Goal: Task Accomplishment & Management: Complete application form

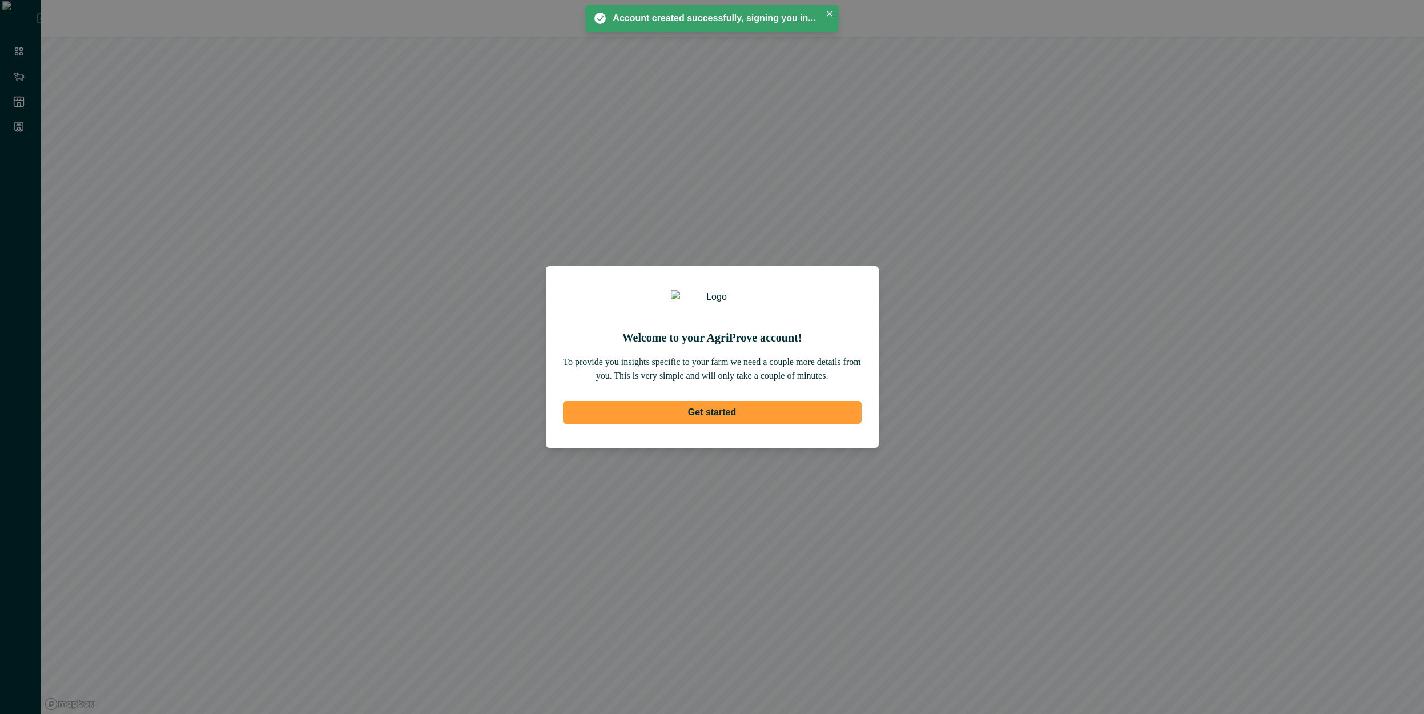
click at [728, 415] on button "Get started" at bounding box center [712, 412] width 299 height 23
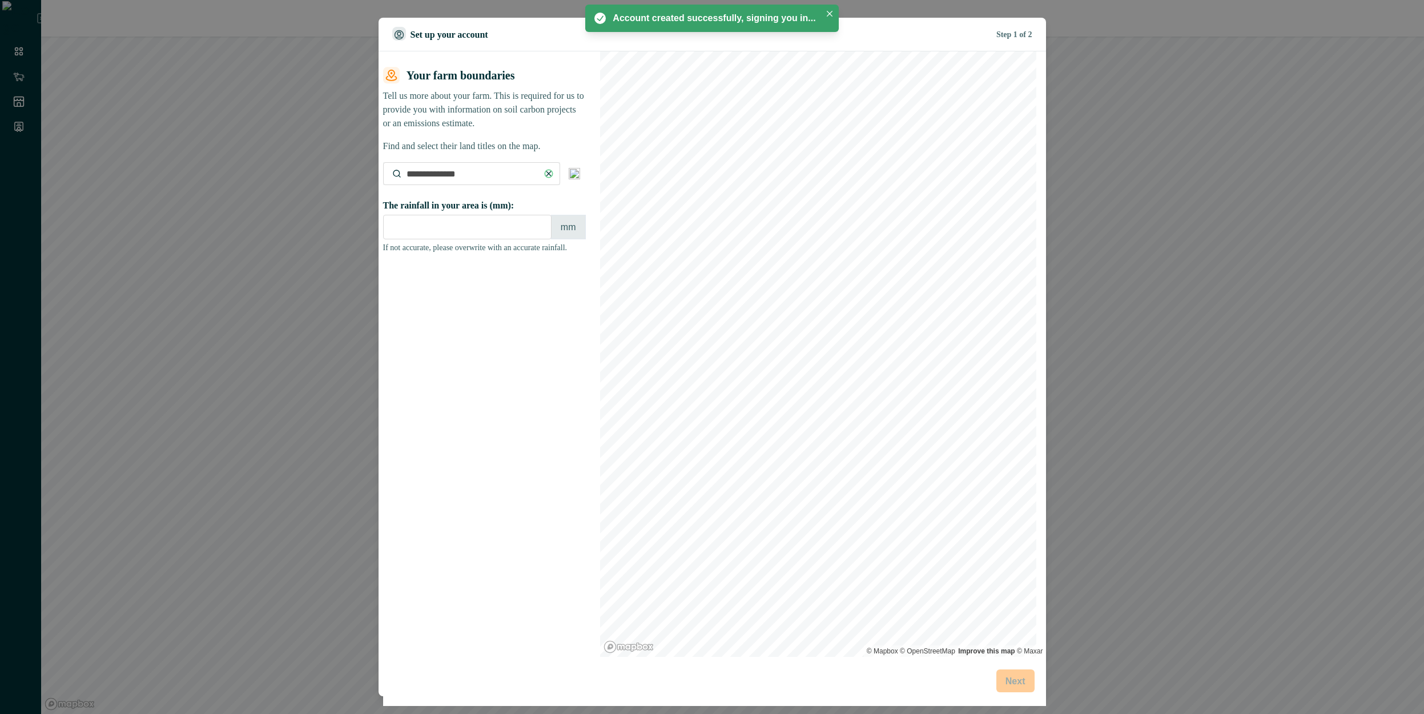
type input "****"
type input "**********"
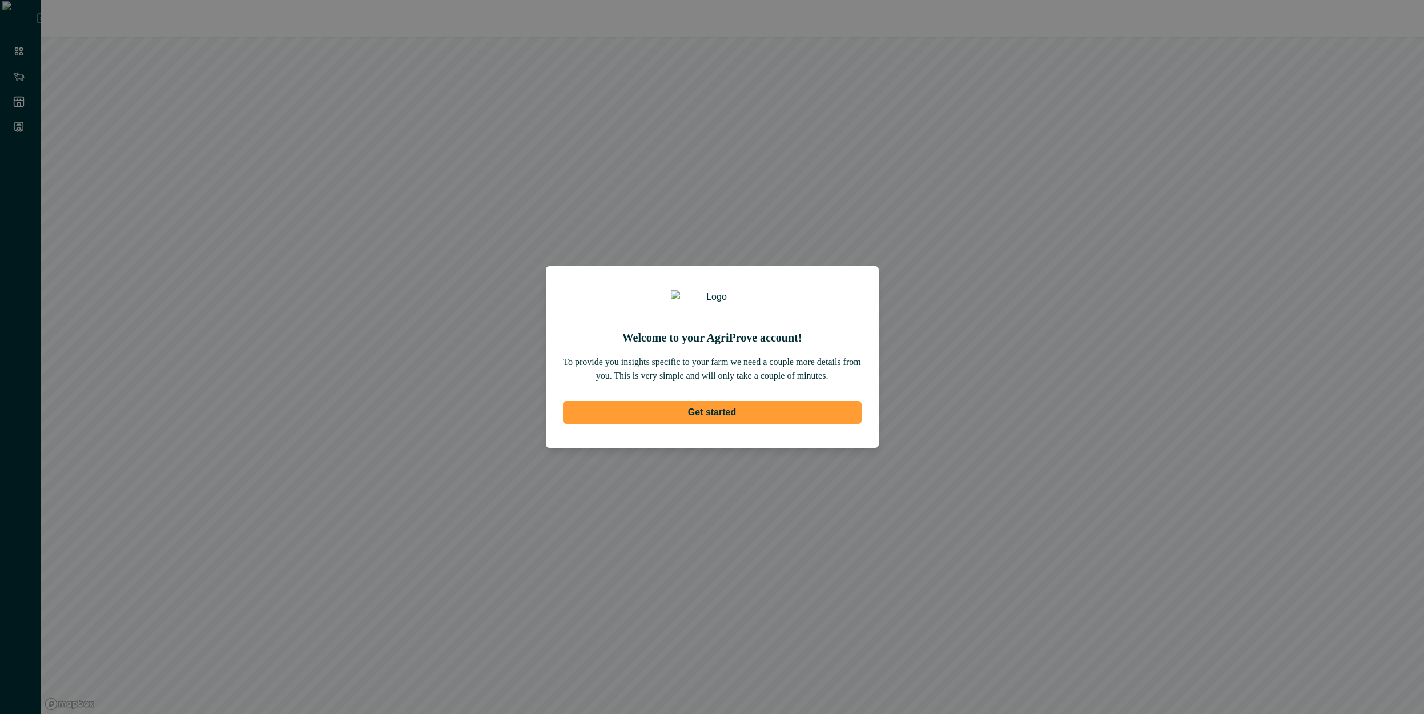
click at [759, 419] on button "Get started" at bounding box center [712, 412] width 299 height 23
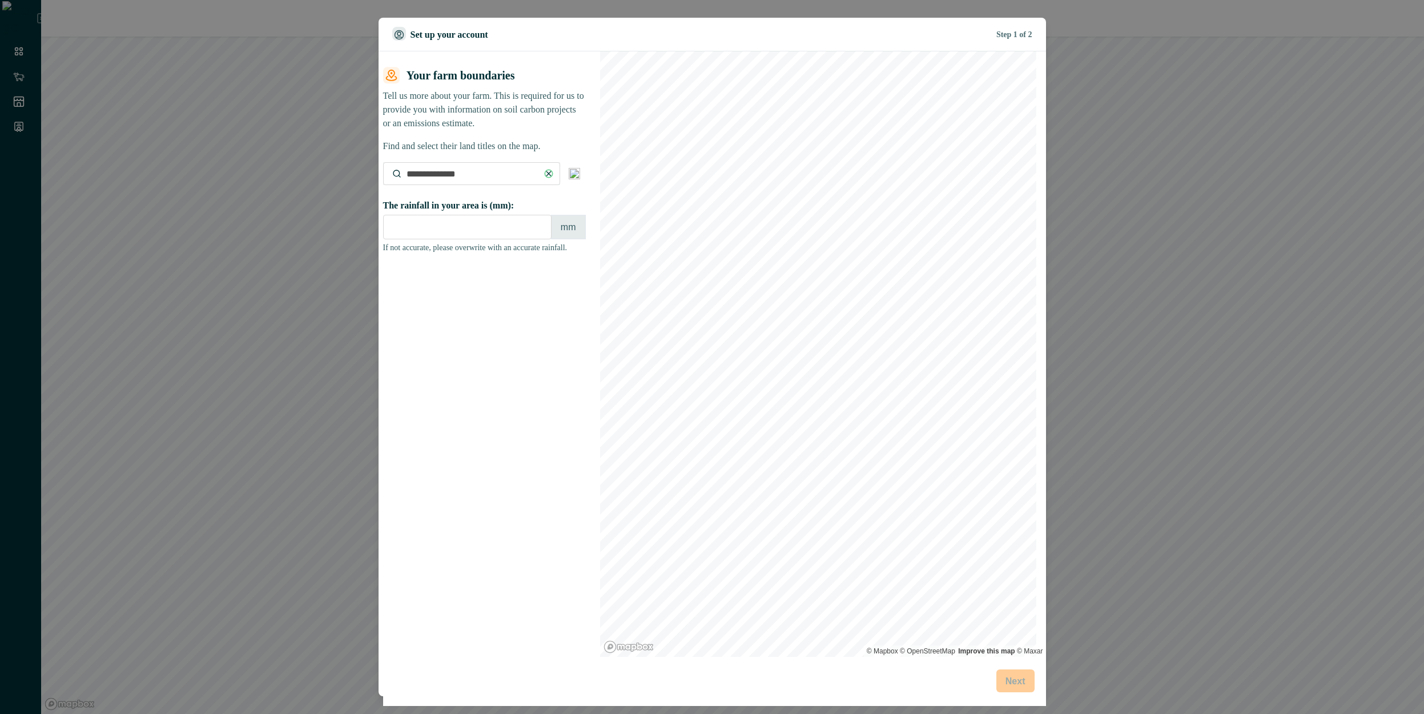
type input "****"
type input "**********"
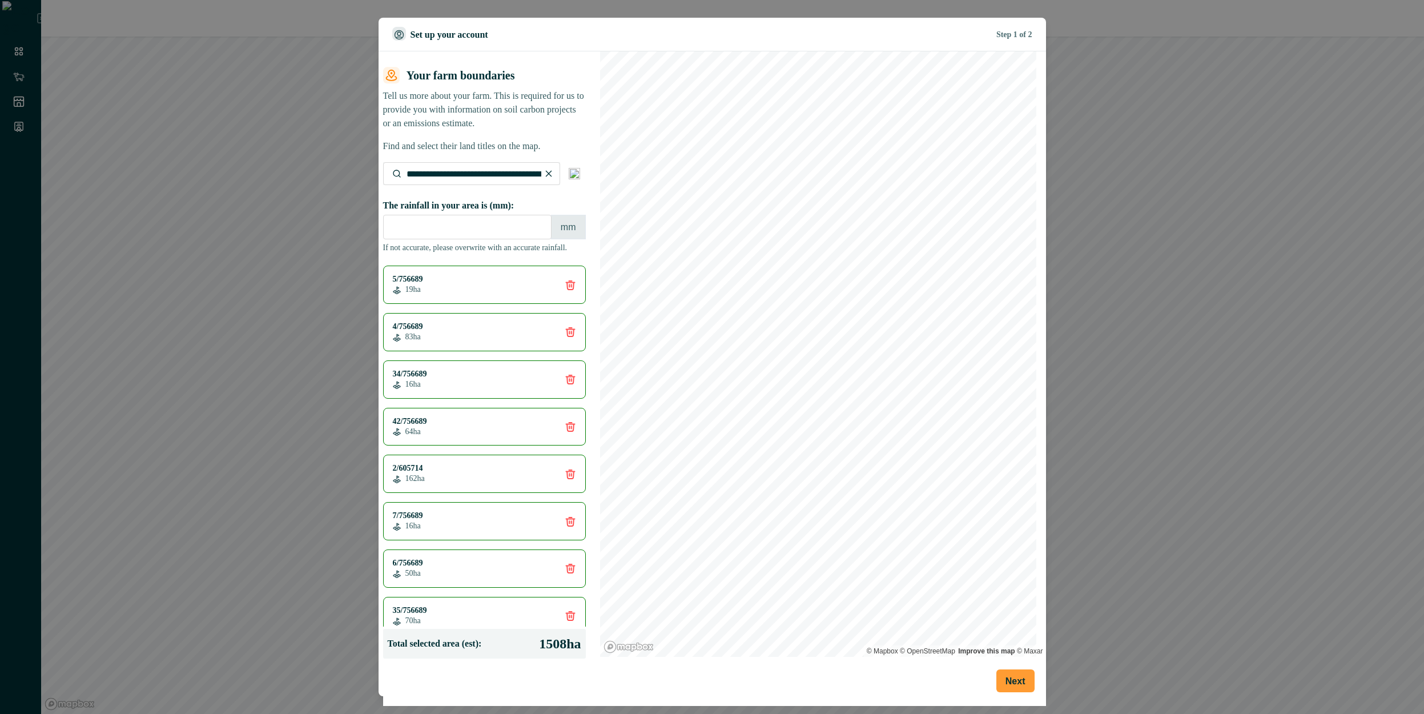
click at [1011, 677] on button "Next" at bounding box center [1016, 680] width 38 height 23
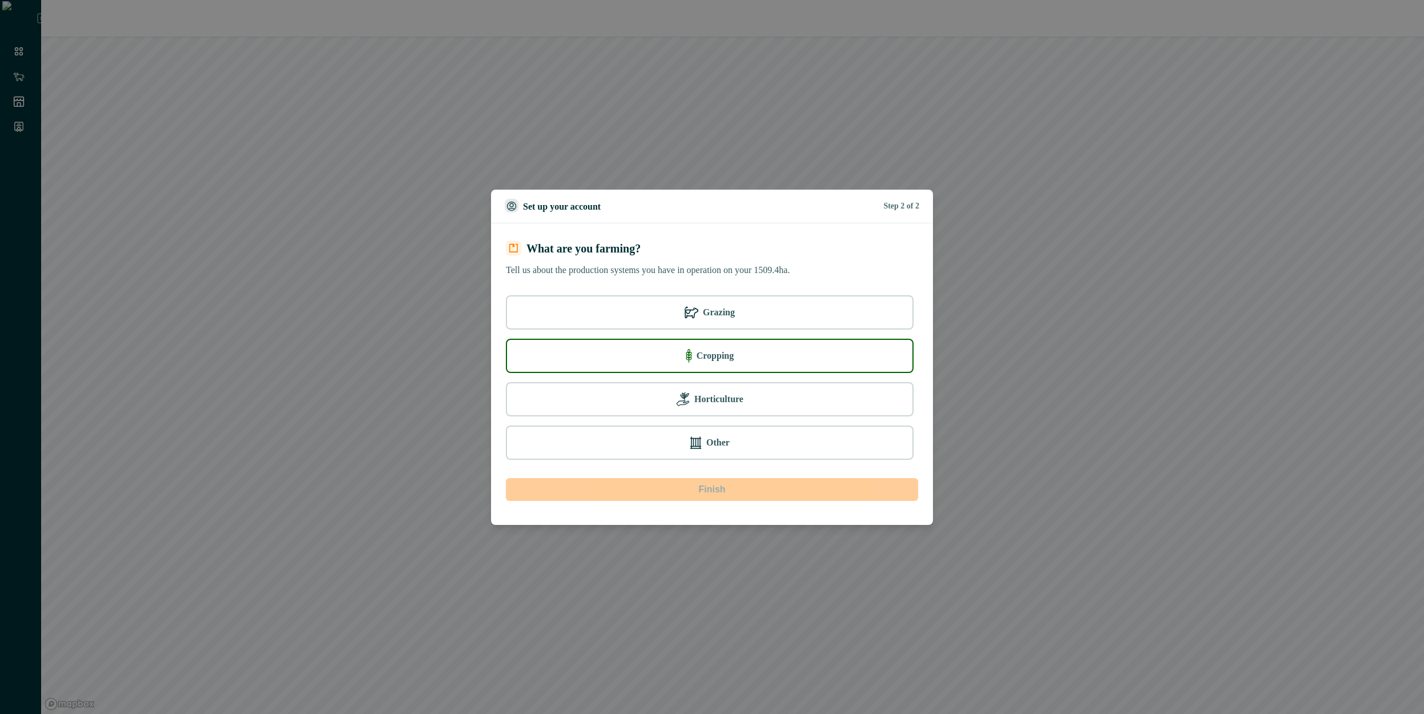
click at [738, 364] on div "Cropping" at bounding box center [710, 356] width 392 height 18
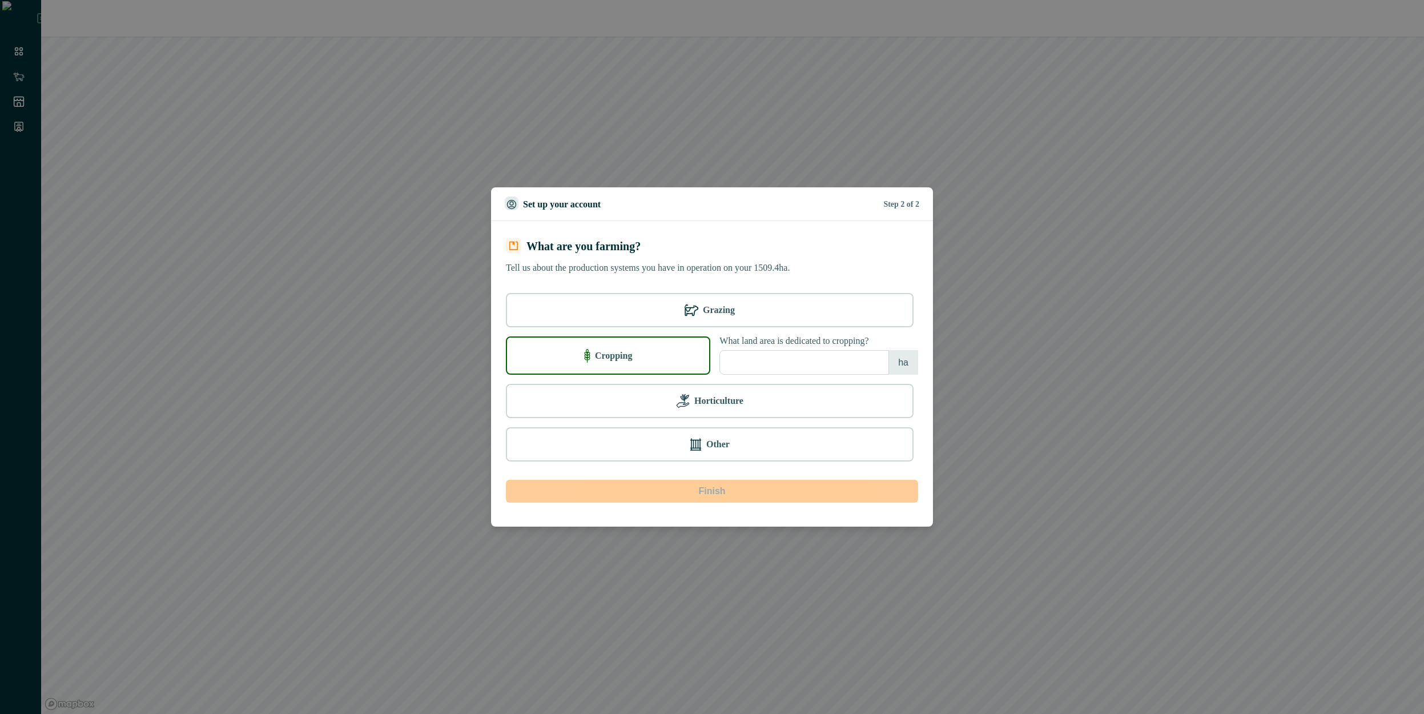
click at [776, 371] on input "number" at bounding box center [805, 362] width 170 height 25
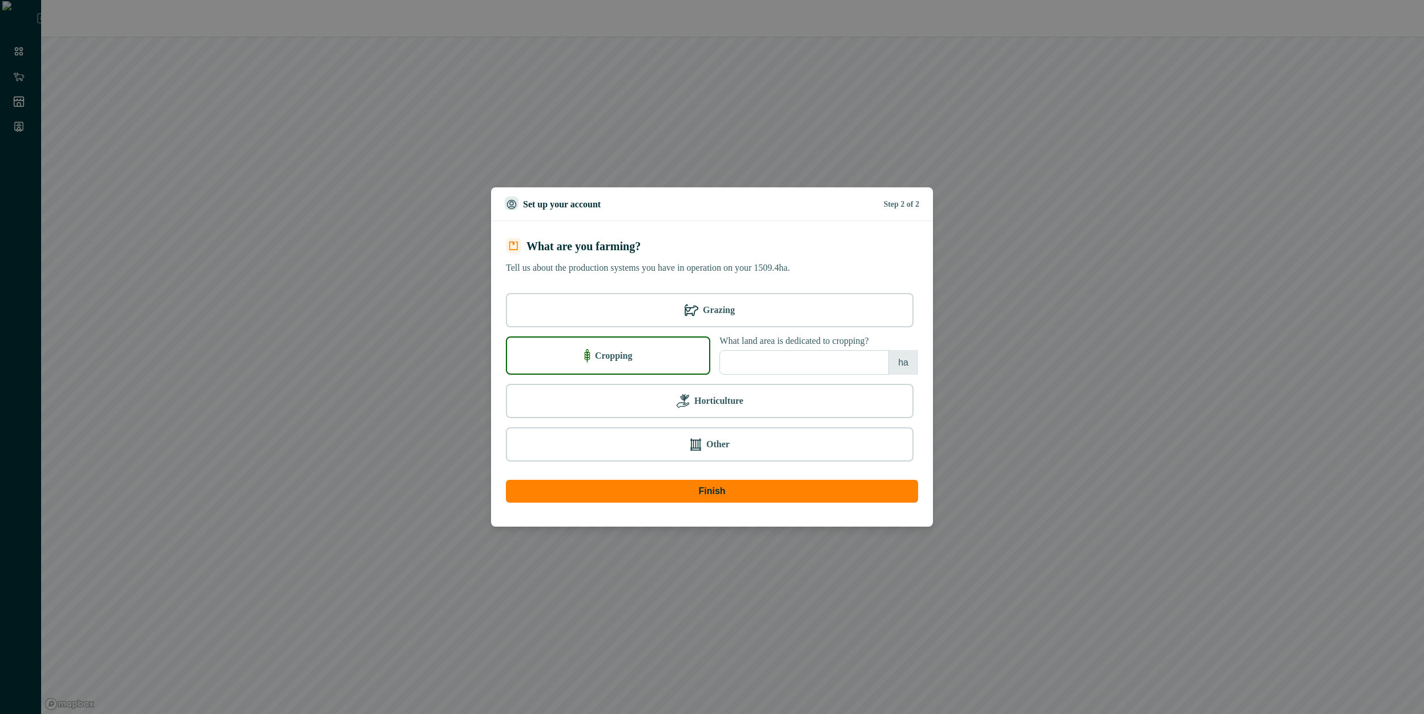
type input "***"
click at [761, 516] on div "What are you farming? Tell us about the production systems you have in operatio…" at bounding box center [712, 374] width 431 height 294
click at [760, 500] on button "Finish" at bounding box center [712, 491] width 412 height 23
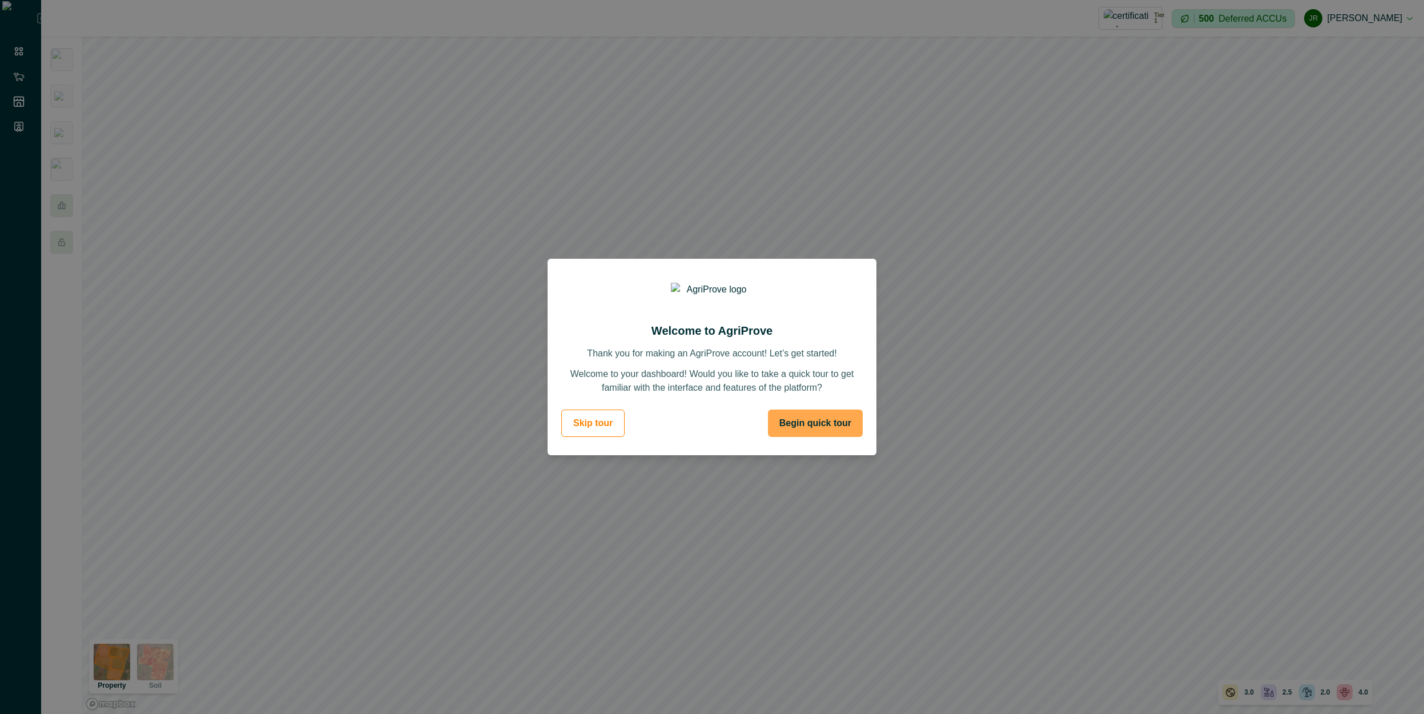
click at [820, 426] on button "Begin quick tour" at bounding box center [815, 422] width 95 height 27
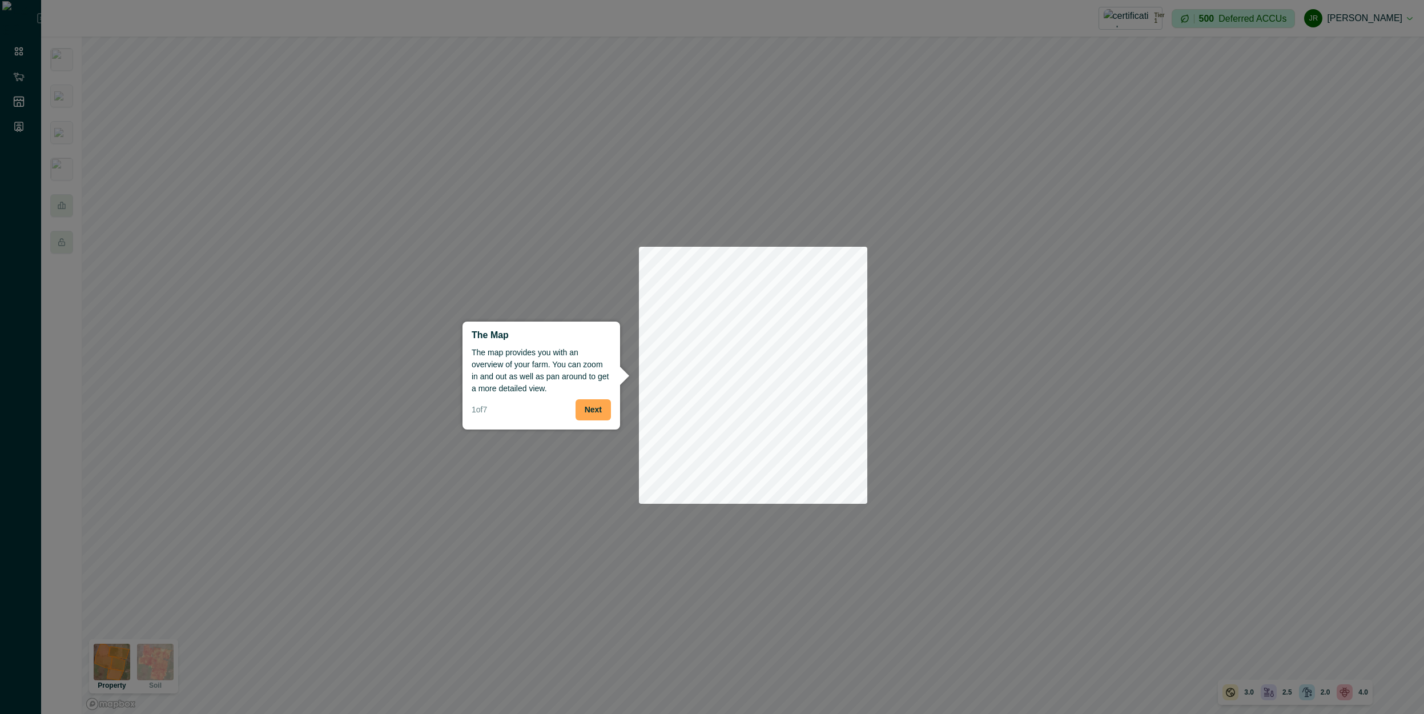
click at [600, 411] on button "Next" at bounding box center [593, 409] width 35 height 21
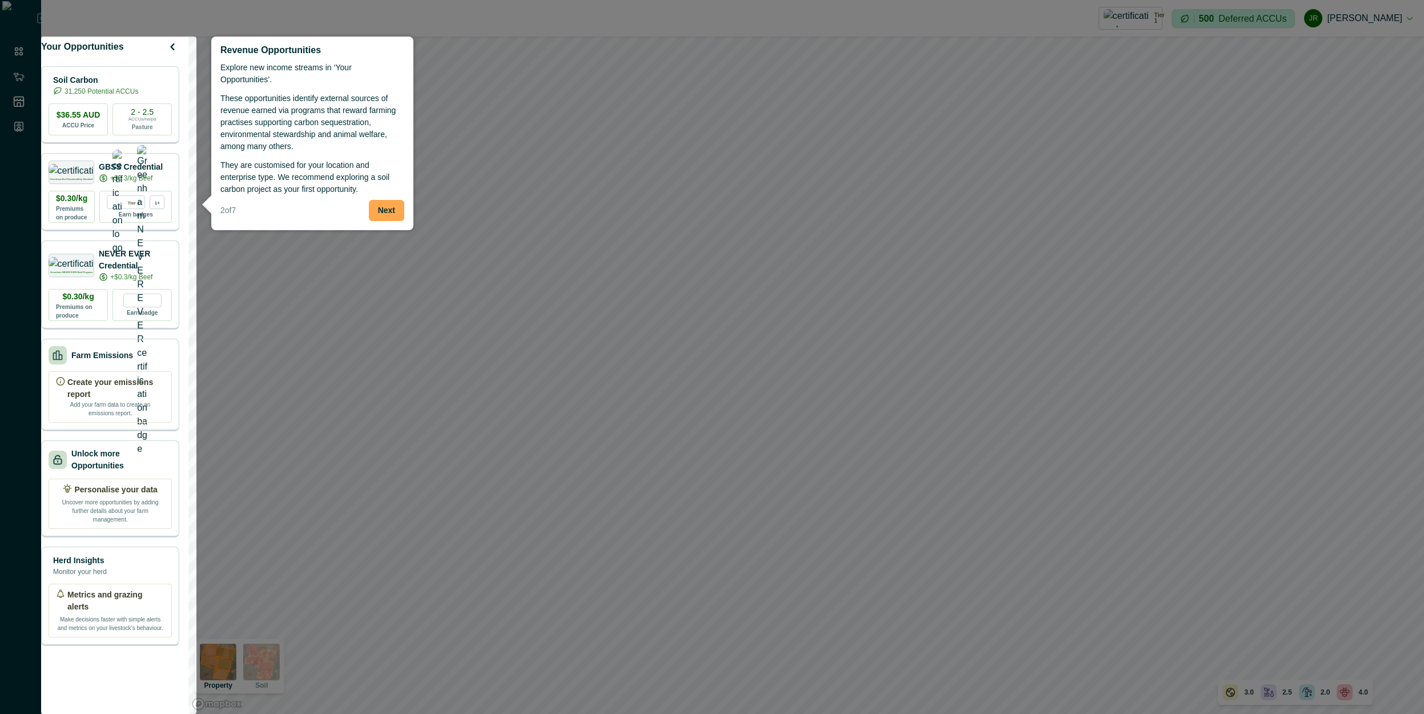
click at [390, 200] on button "Next" at bounding box center [386, 210] width 35 height 21
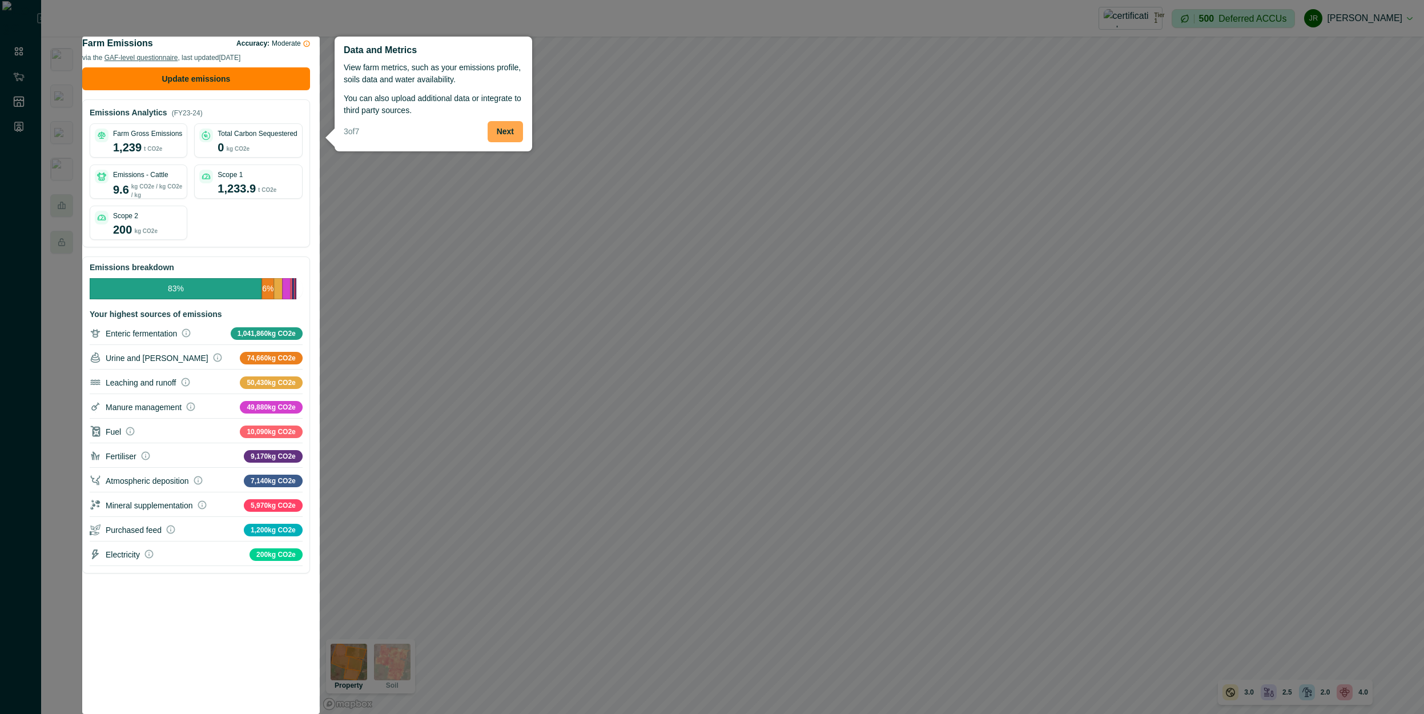
click at [508, 127] on button "Next" at bounding box center [505, 131] width 35 height 21
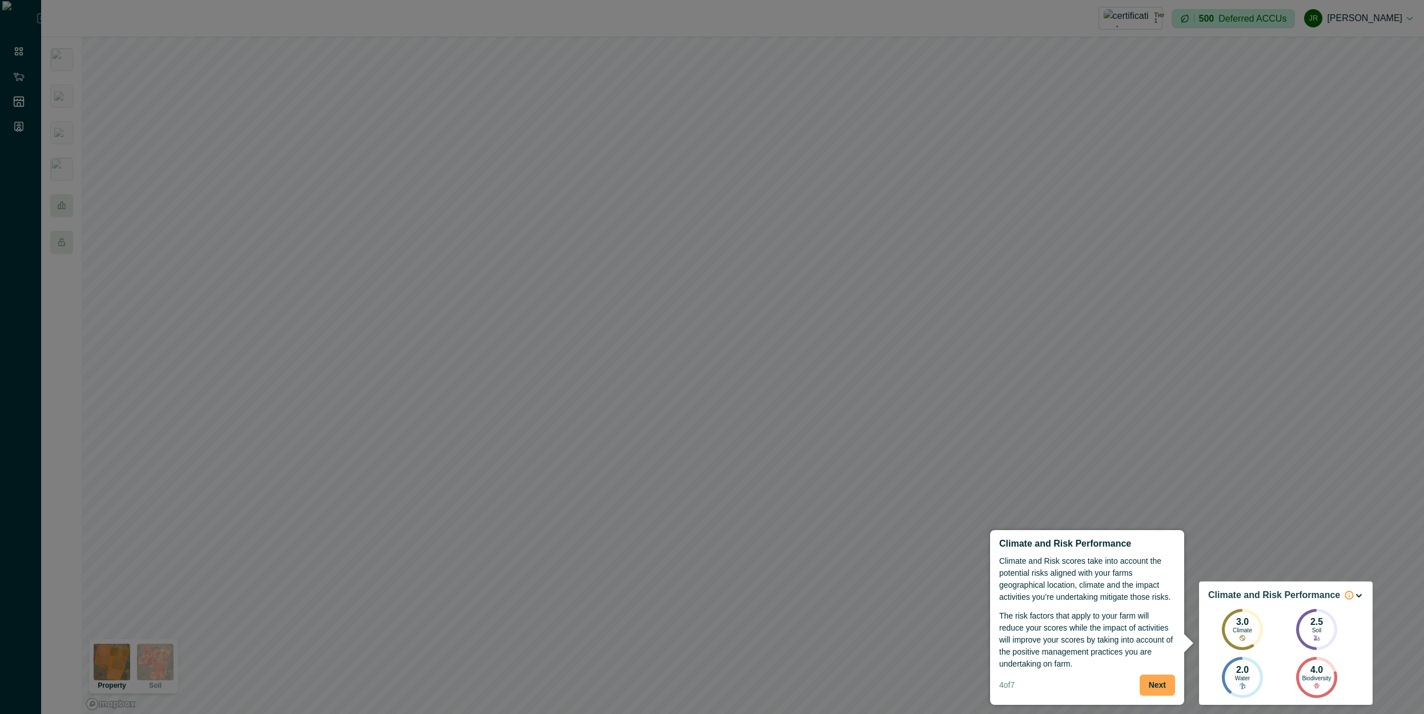
click at [1159, 689] on button "Next" at bounding box center [1157, 684] width 35 height 21
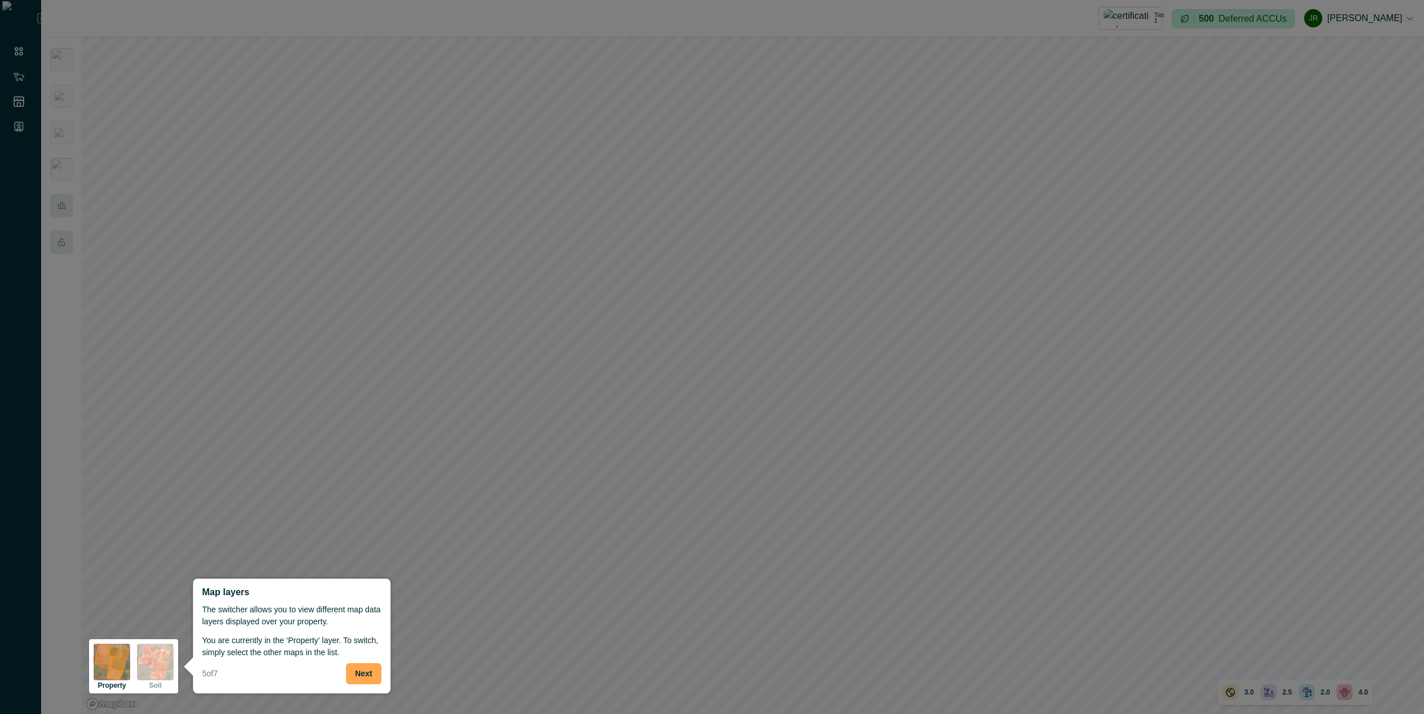
click at [363, 672] on button "Next" at bounding box center [363, 673] width 35 height 21
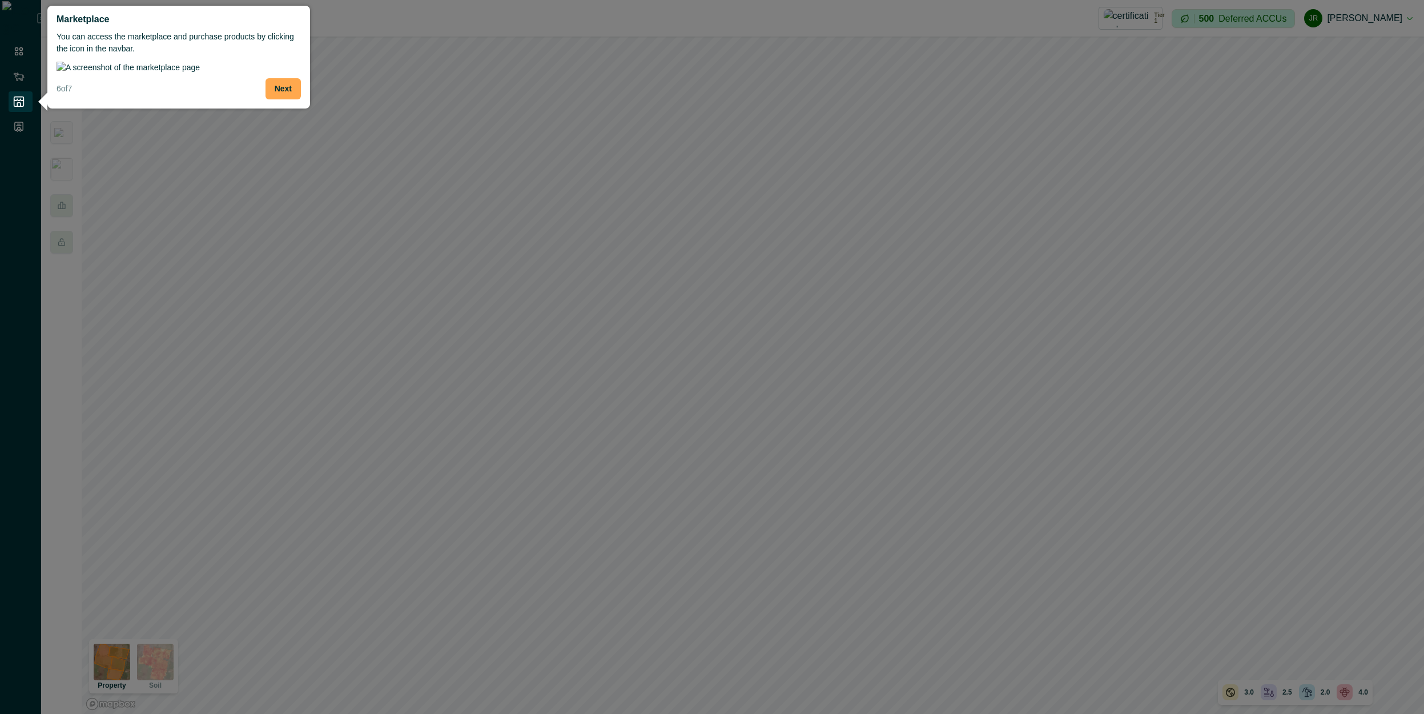
click at [275, 99] on button "Next" at bounding box center [283, 88] width 35 height 21
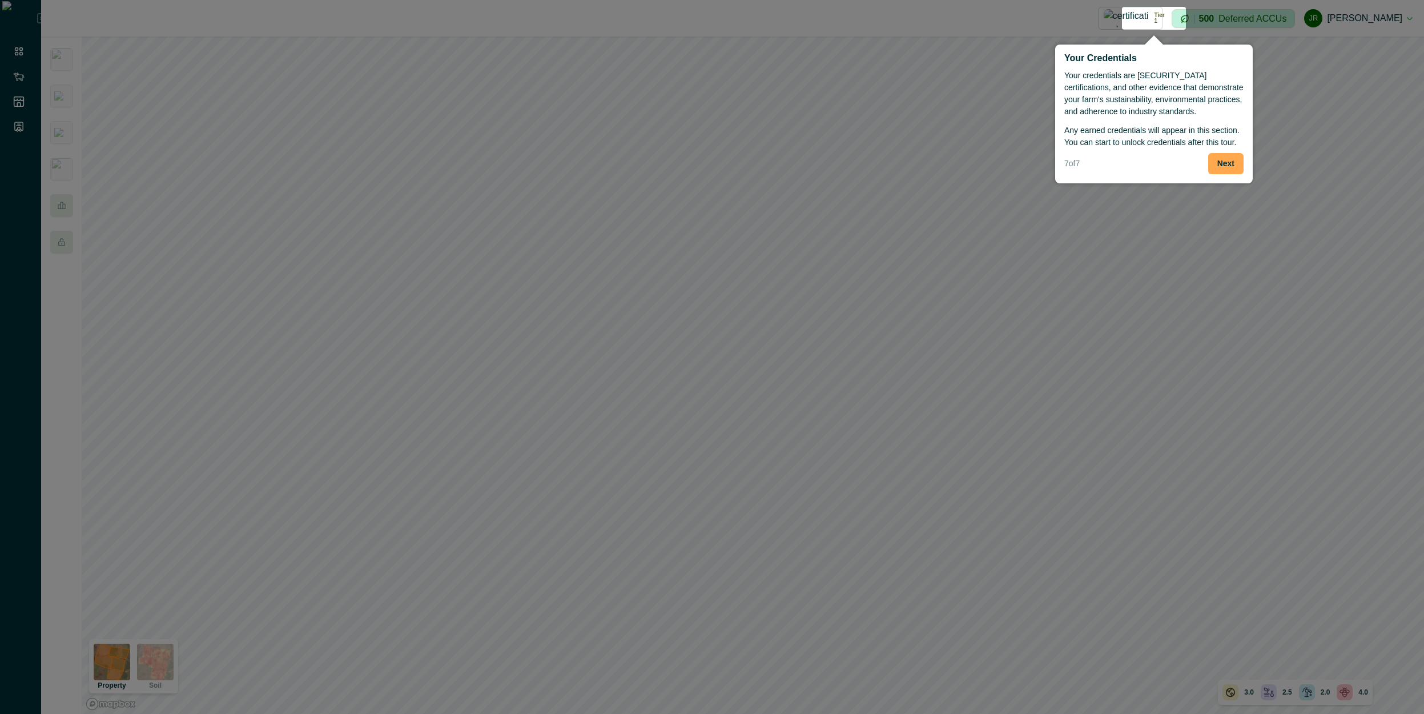
click at [1232, 162] on button "Next" at bounding box center [1225, 163] width 35 height 21
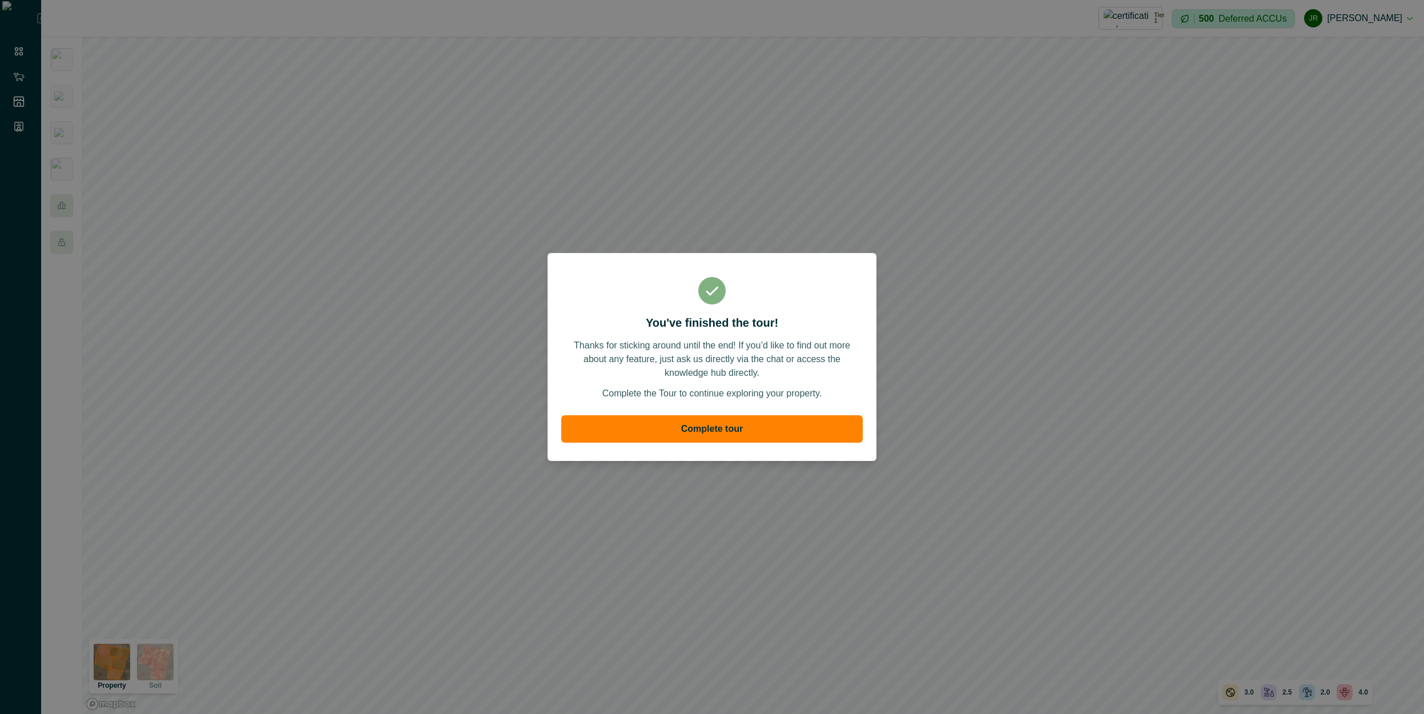
drag, startPoint x: 729, startPoint y: 428, endPoint x: 692, endPoint y: 428, distance: 36.6
click at [728, 428] on button "Complete tour" at bounding box center [712, 428] width 302 height 27
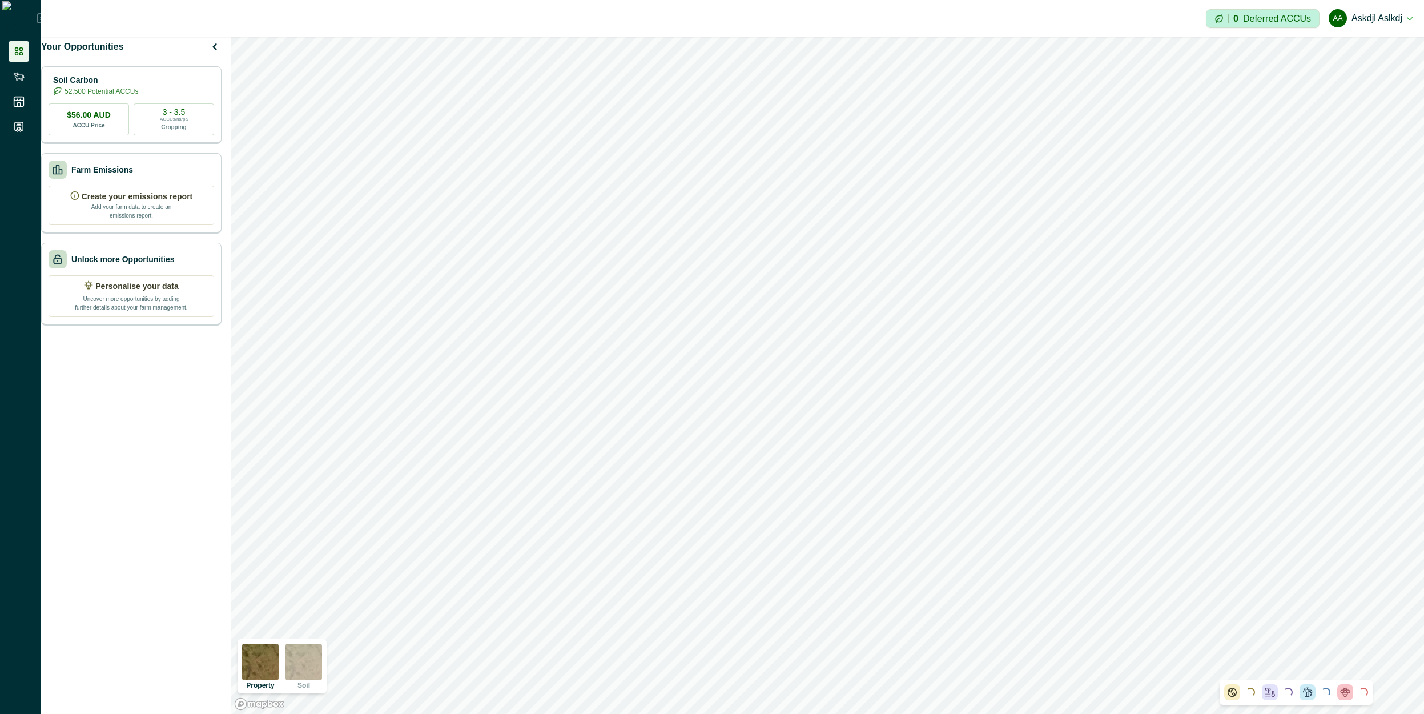
click at [295, 665] on img at bounding box center [304, 662] width 37 height 37
click at [171, 178] on div "Farm Emissions" at bounding box center [132, 169] width 166 height 18
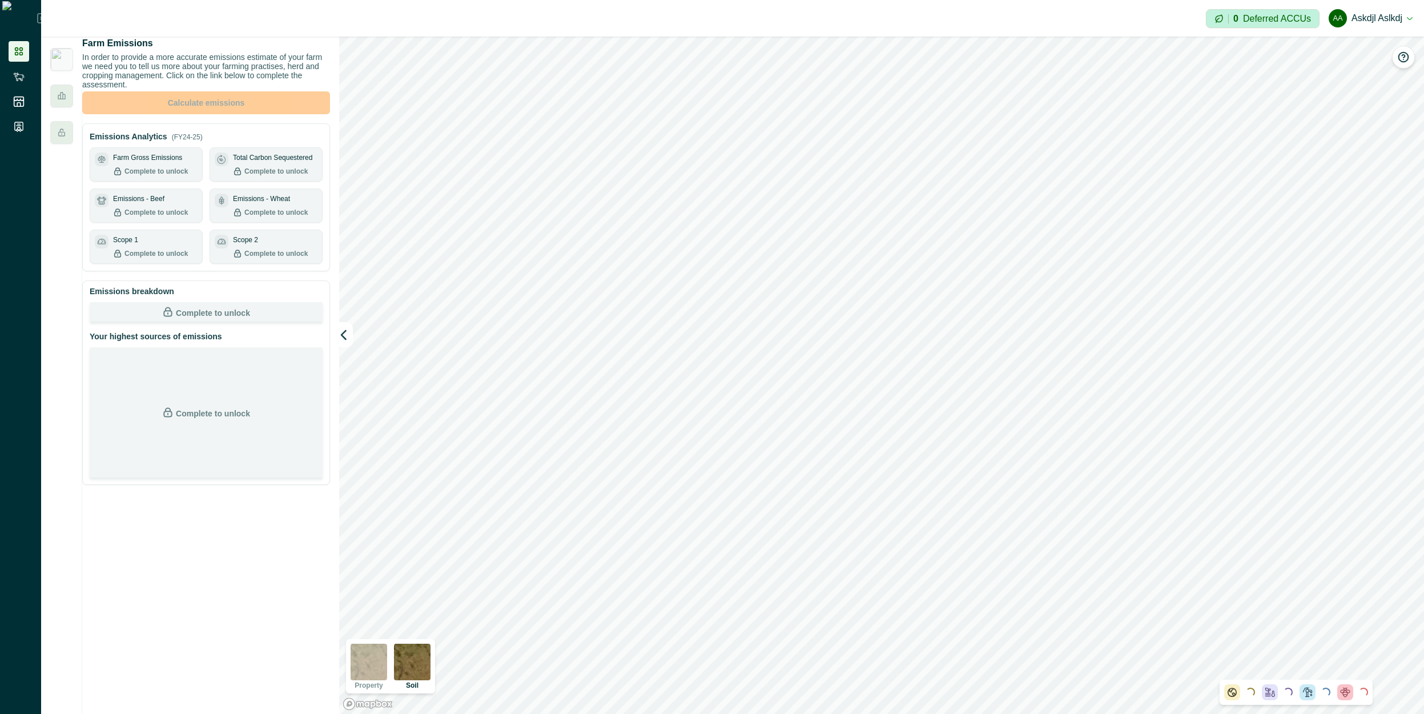
click at [174, 176] on p "Complete to unlock" at bounding box center [156, 171] width 63 height 10
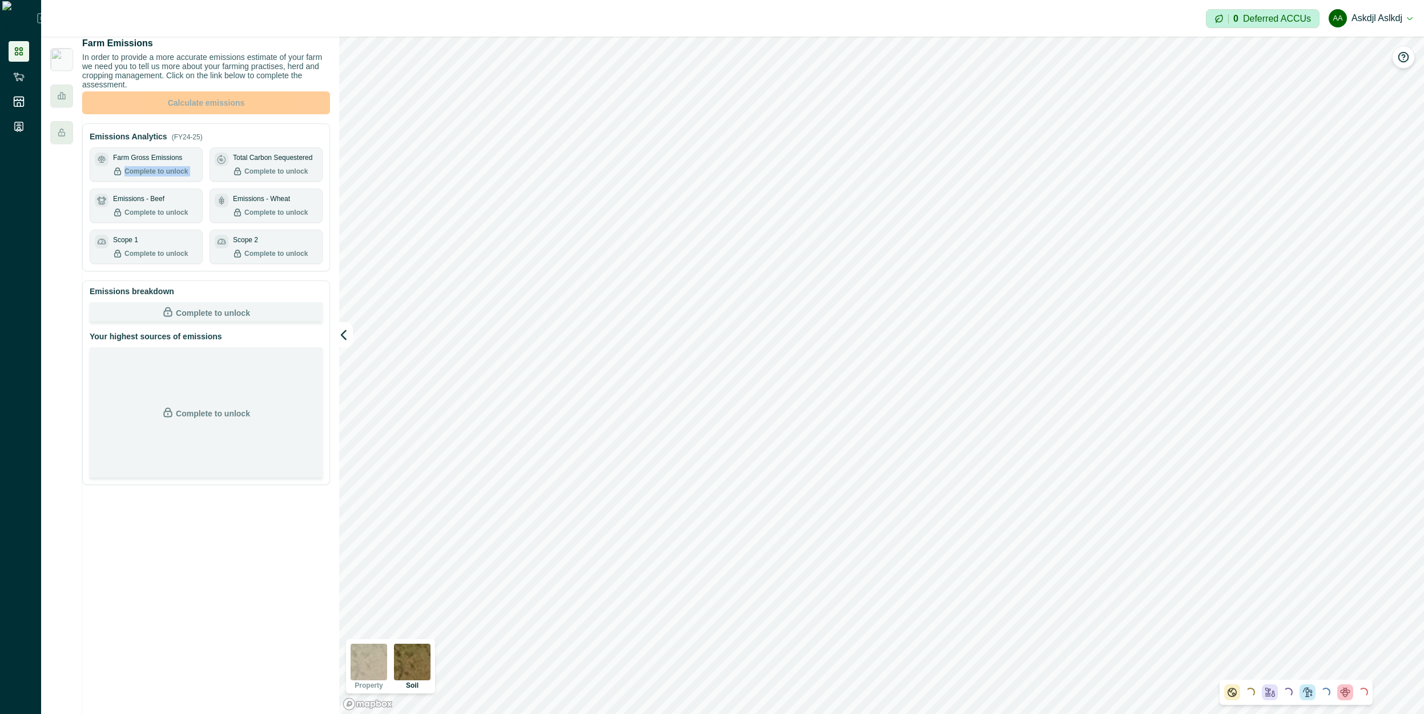
click at [174, 176] on p "Complete to unlock" at bounding box center [156, 171] width 63 height 10
click at [180, 218] on p "Complete to unlock" at bounding box center [156, 212] width 63 height 10
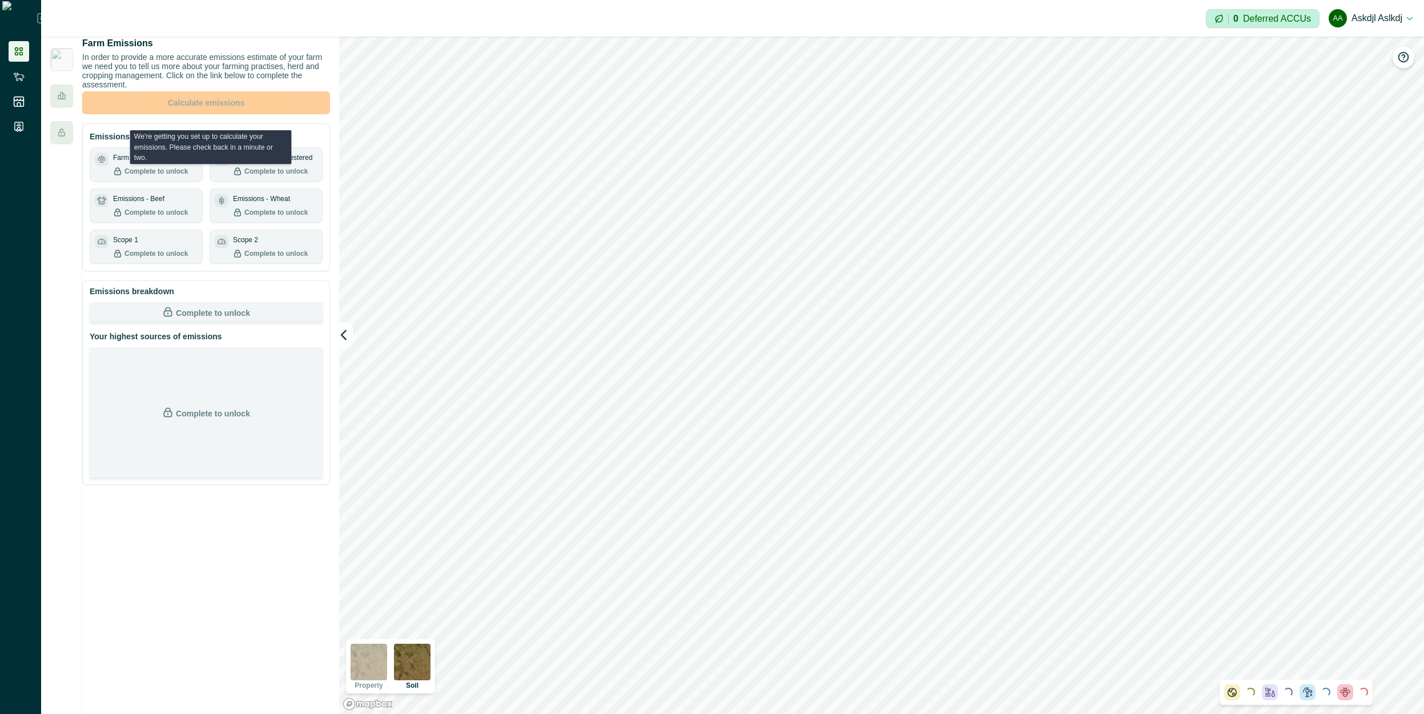
click at [195, 249] on div "Scope 1 Complete to unlock" at bounding box center [155, 247] width 85 height 24
click at [72, 96] on div at bounding box center [61, 96] width 23 height 23
click at [62, 123] on div at bounding box center [61, 132] width 23 height 23
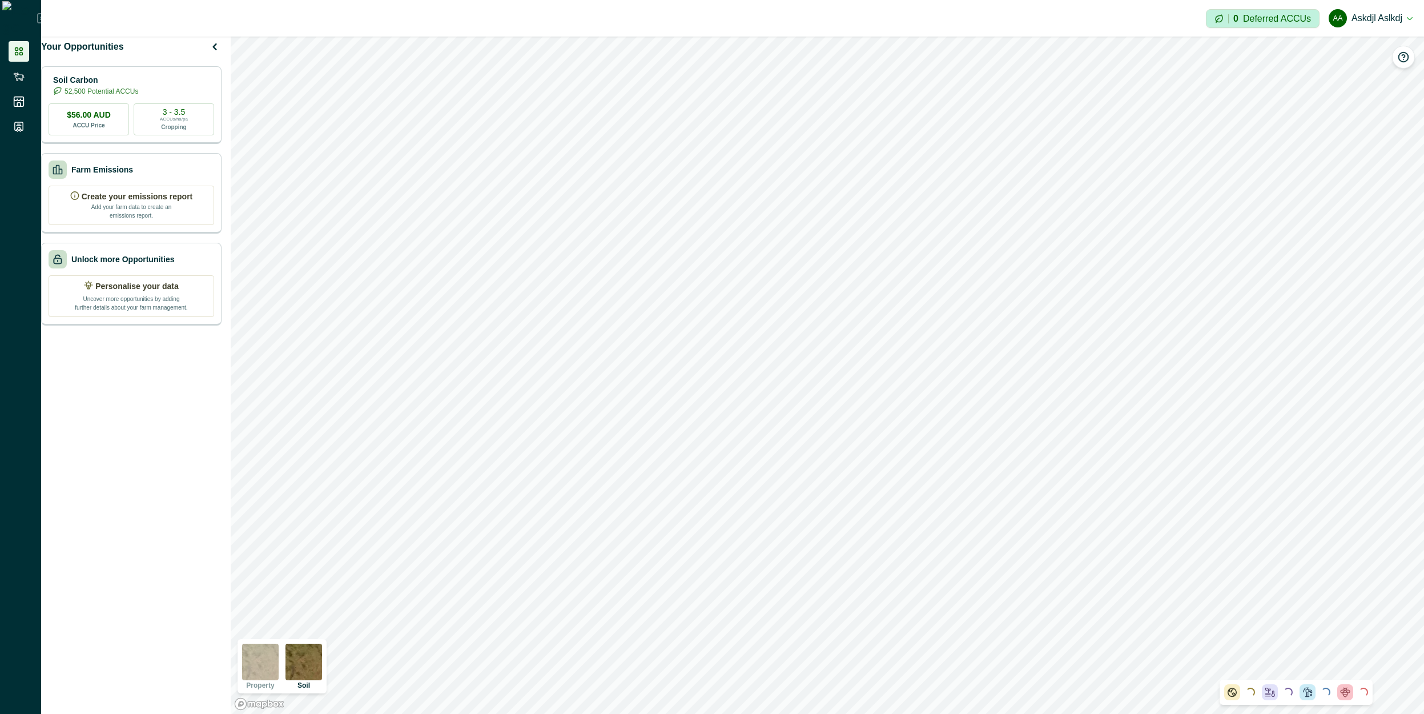
click at [1391, 20] on button "aa askdjl aslkdj" at bounding box center [1371, 18] width 84 height 27
click at [1360, 44] on button "Sign out" at bounding box center [1349, 51] width 127 height 19
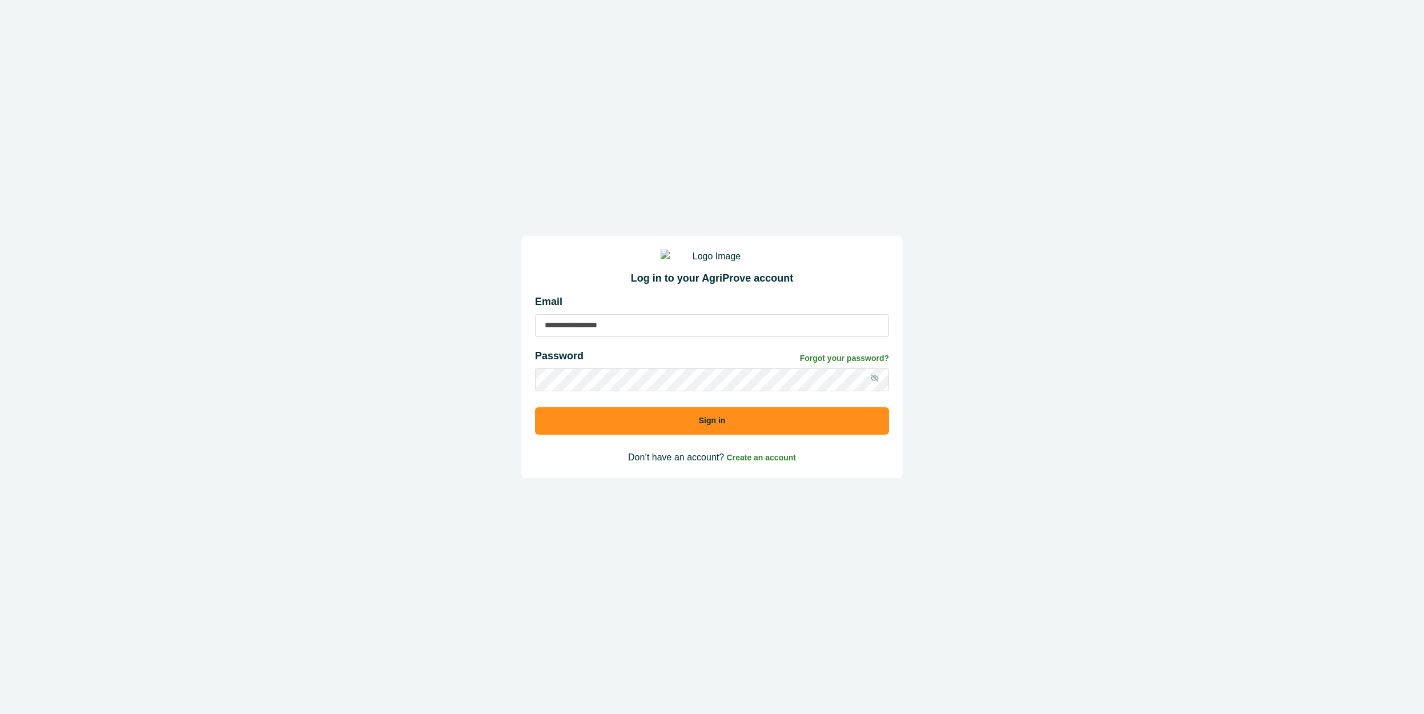
click at [725, 335] on input at bounding box center [712, 325] width 354 height 23
type input "**********"
click at [535, 407] on button "Sign in" at bounding box center [712, 420] width 354 height 27
